Goal: Information Seeking & Learning: Compare options

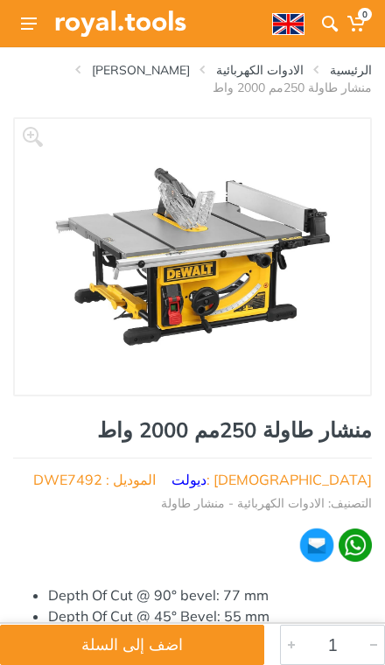
click at [318, 24] on span at bounding box center [330, 23] width 26 height 31
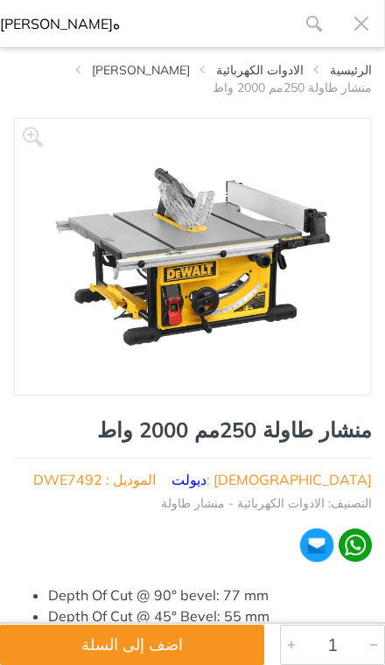
click at [308, 21] on use "submit" at bounding box center [314, 24] width 16 height 16
click at [310, 28] on icon "submit" at bounding box center [313, 23] width 17 height 17
click at [312, 20] on icon "submit" at bounding box center [313, 23] width 17 height 17
click at [319, 21] on icon "submit" at bounding box center [313, 23] width 17 height 17
click at [370, 26] on button "button" at bounding box center [361, 23] width 47 height 47
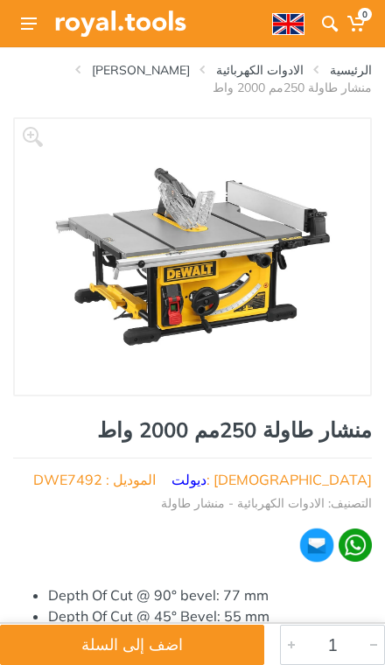
click at [328, 28] on icon at bounding box center [329, 23] width 17 height 17
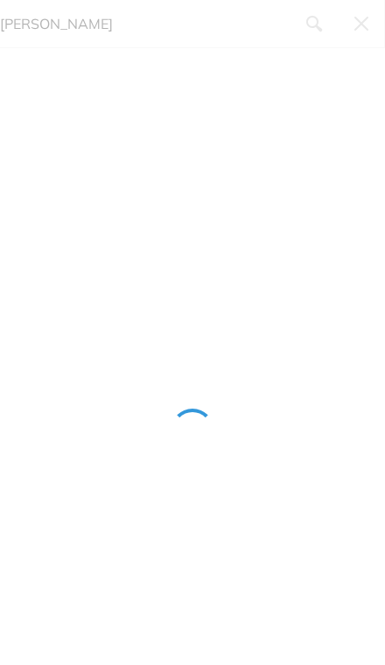
type input "[PERSON_NAME]"
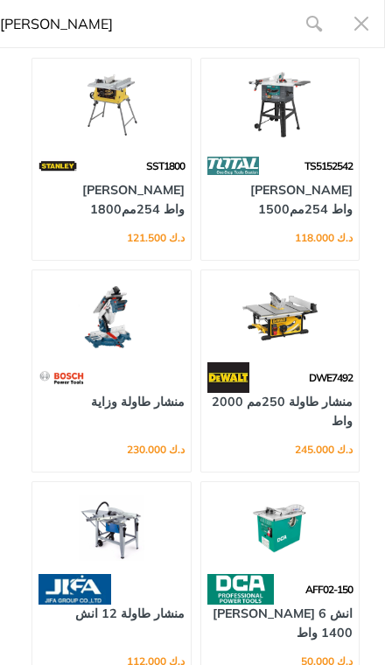
click at [321, 214] on link "[PERSON_NAME] 1500واط 254مم" at bounding box center [301, 199] width 102 height 34
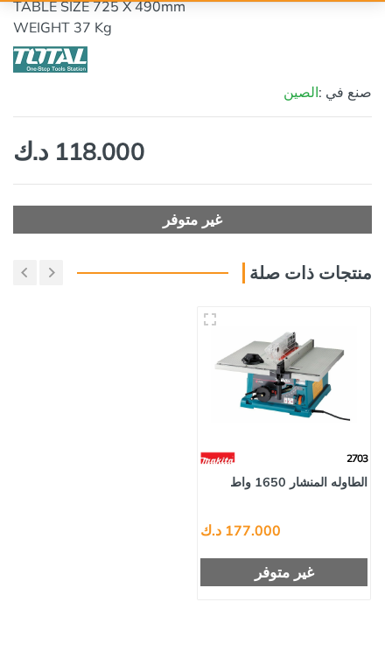
scroll to position [647, 0]
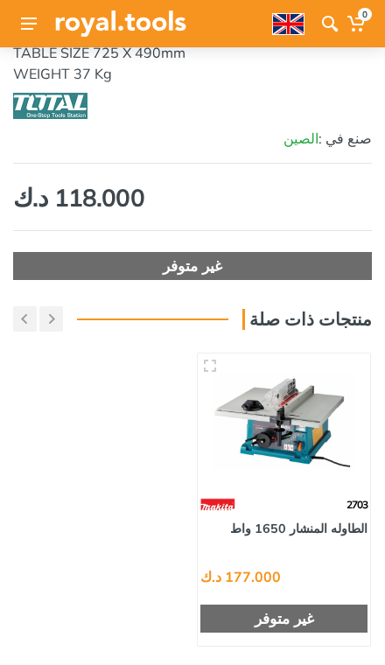
click at [307, 443] on img at bounding box center [284, 420] width 146 height 109
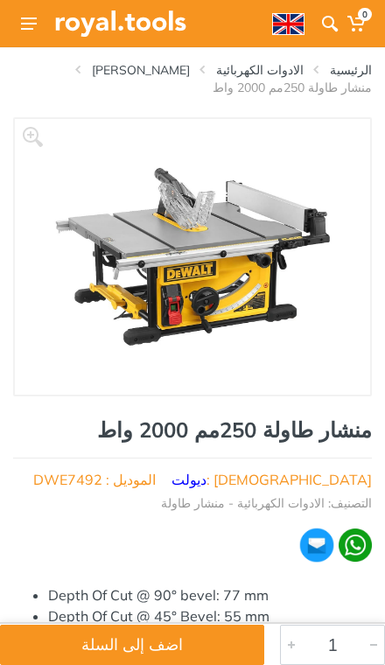
click at [330, 13] on span at bounding box center [330, 23] width 26 height 31
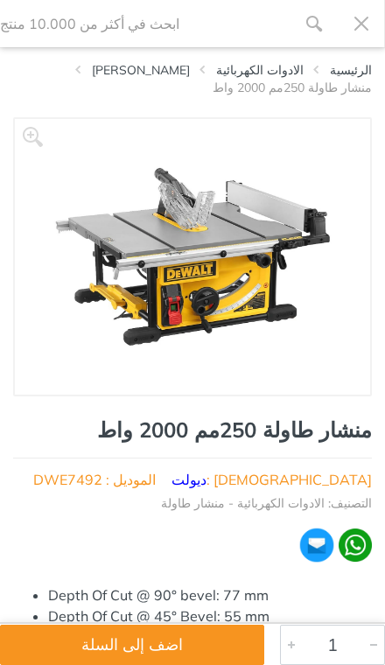
click at [220, 16] on input "Site search" at bounding box center [145, 23] width 290 height 47
type input "[PERSON_NAME]"
click at [254, 21] on input "[PERSON_NAME]" at bounding box center [145, 23] width 290 height 47
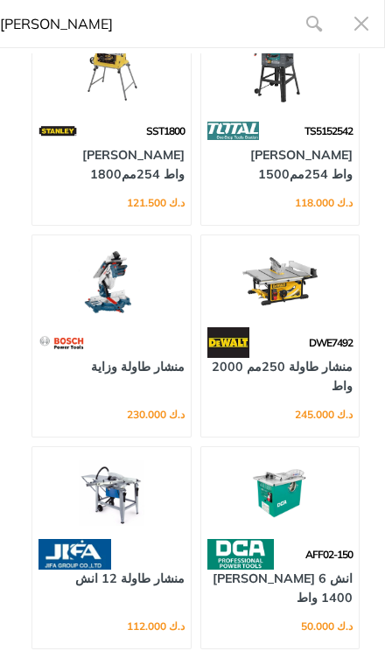
scroll to position [34, 0]
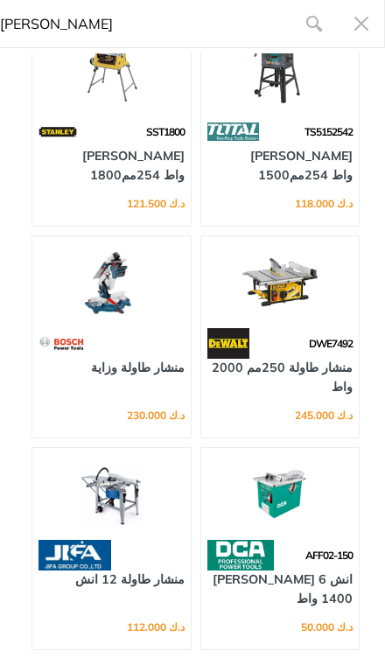
click at [133, 548] on div at bounding box center [111, 554] width 158 height 31
click at [161, 604] on div "منشار طاولة 12 انش" at bounding box center [111, 589] width 146 height 38
click at [144, 498] on img at bounding box center [111, 494] width 132 height 66
click at [148, 499] on img at bounding box center [111, 494] width 132 height 66
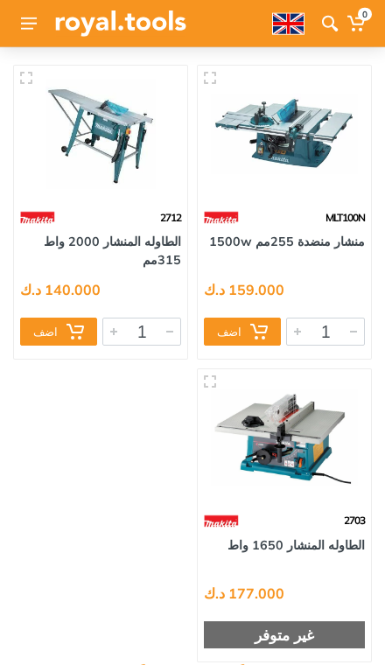
scroll to position [60, 0]
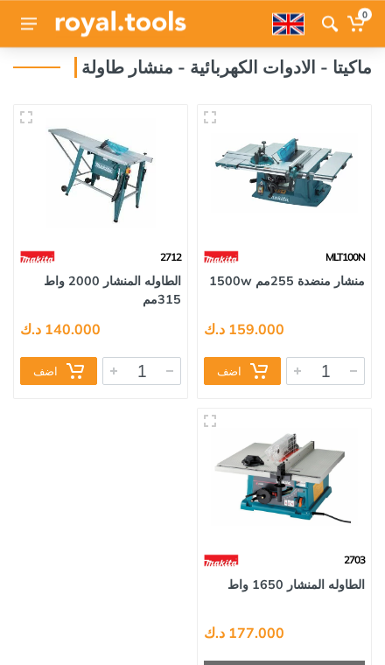
click at [138, 273] on link "الطاوله المنشار 2000 واط 315مم" at bounding box center [112, 290] width 137 height 34
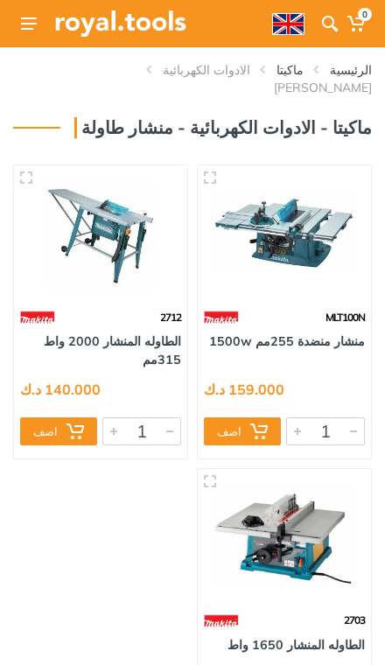
click at [329, 370] on div "159.000 د.ك" at bounding box center [284, 383] width 161 height 26
click at [275, 370] on div "159.000 د.ك" at bounding box center [284, 383] width 161 height 26
click at [258, 382] on div "159.000 د.ك" at bounding box center [244, 389] width 80 height 14
click at [328, 333] on link "منشار منضدة 255مم 1500w" at bounding box center [287, 341] width 156 height 16
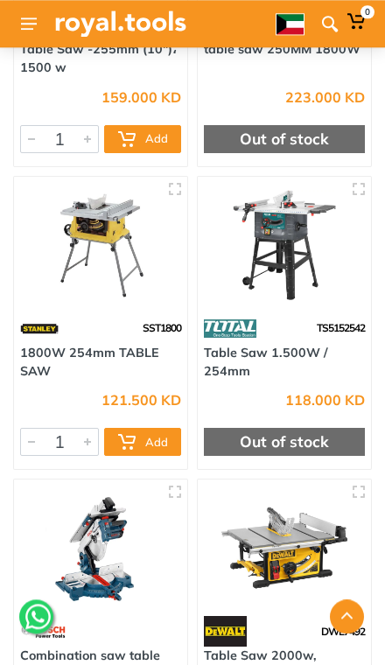
scroll to position [570, 0]
